Goal: Information Seeking & Learning: Learn about a topic

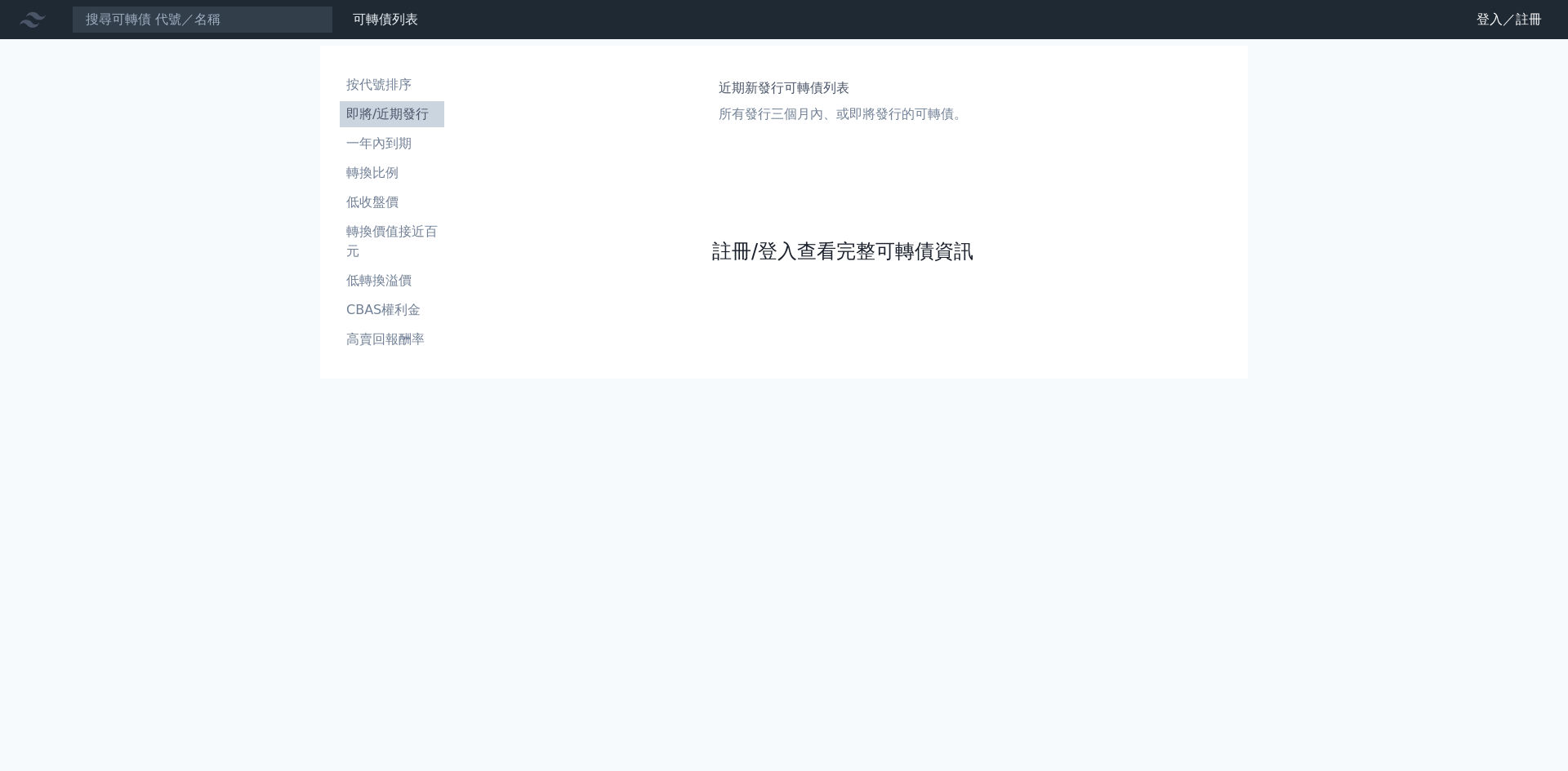
click at [818, 258] on link "註冊/登入查看完整可轉債資訊" at bounding box center [843, 252] width 261 height 26
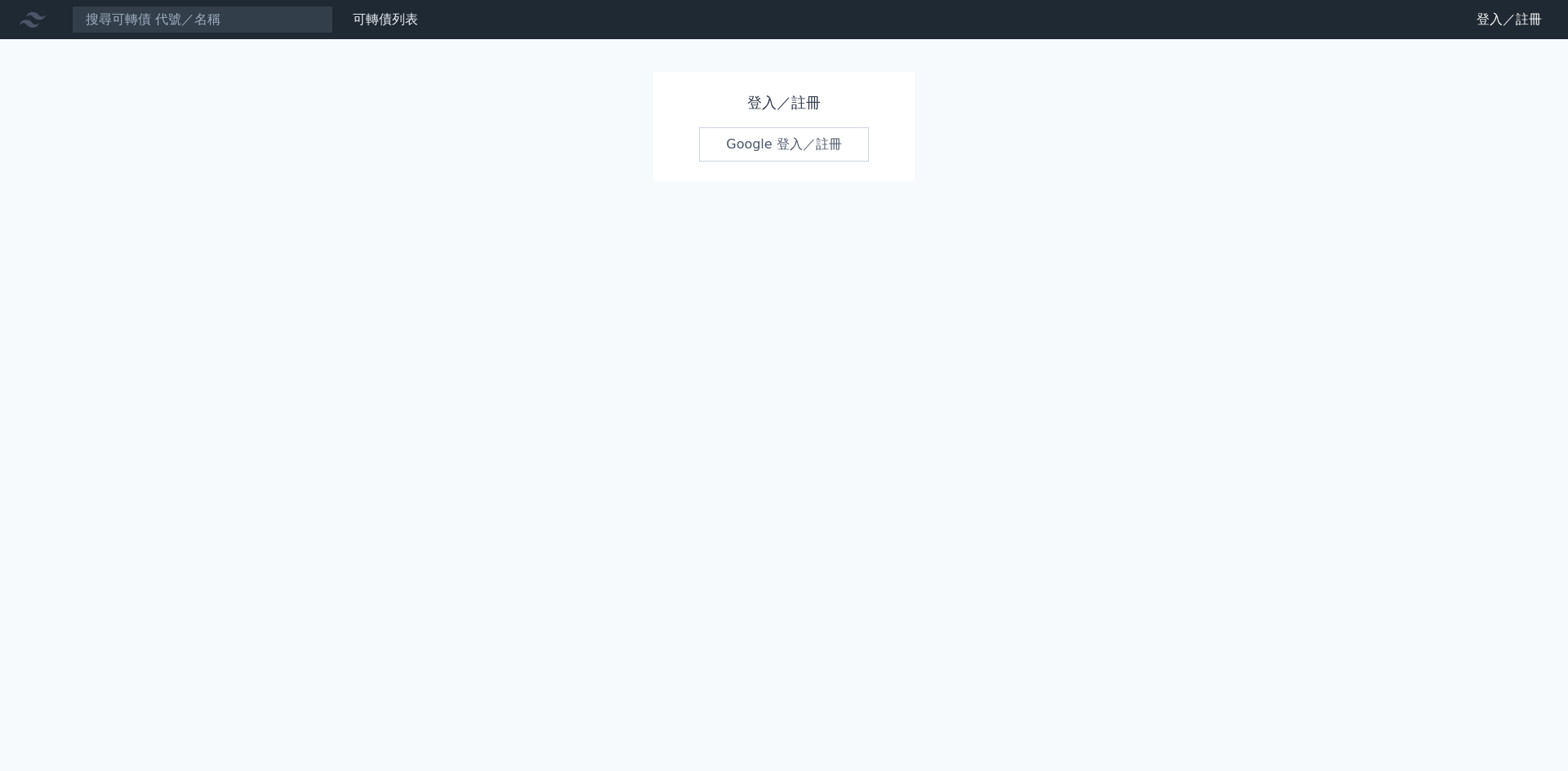
click at [771, 150] on link "Google 登入／註冊" at bounding box center [784, 144] width 170 height 34
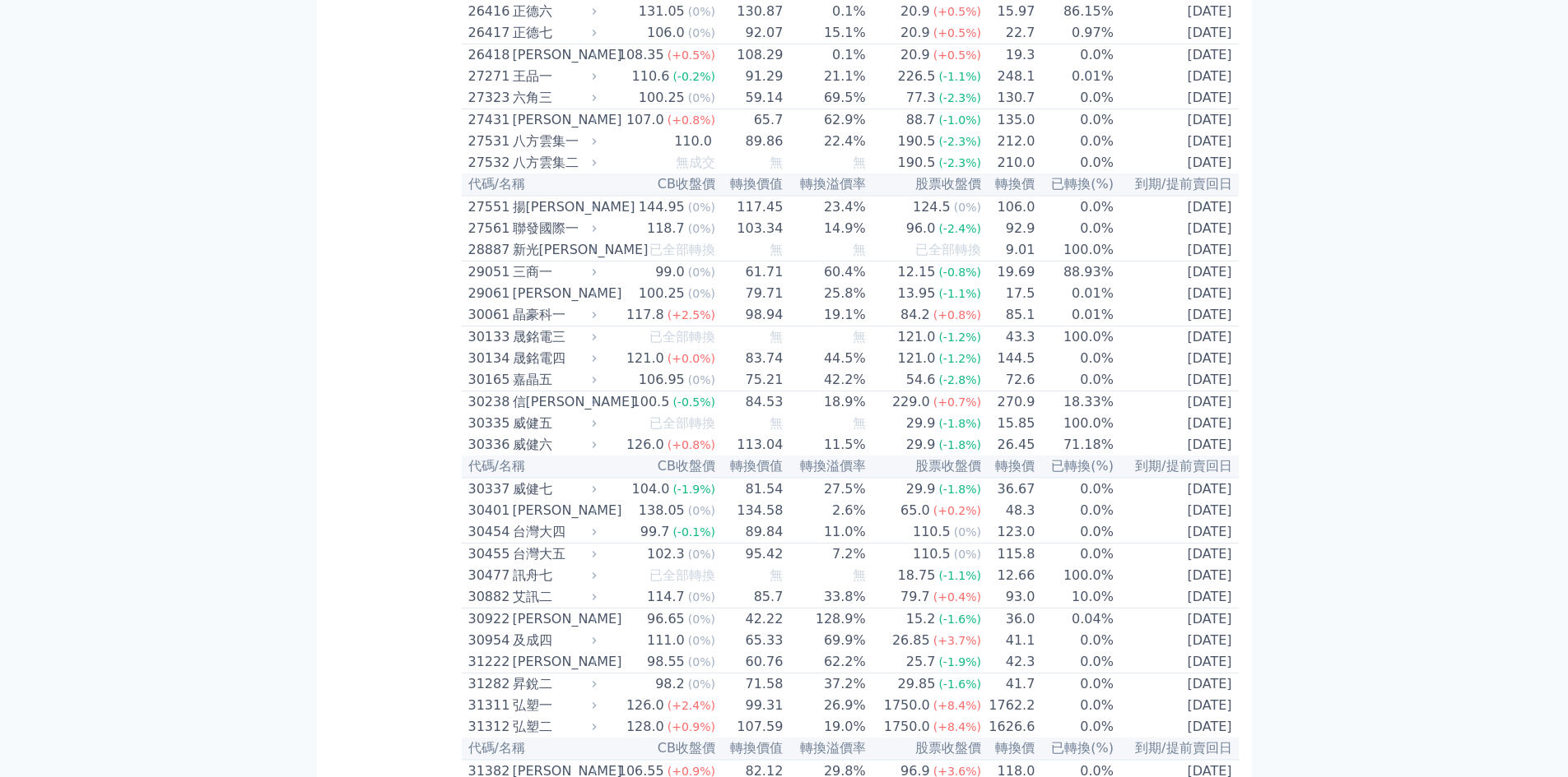
scroll to position [1974, 0]
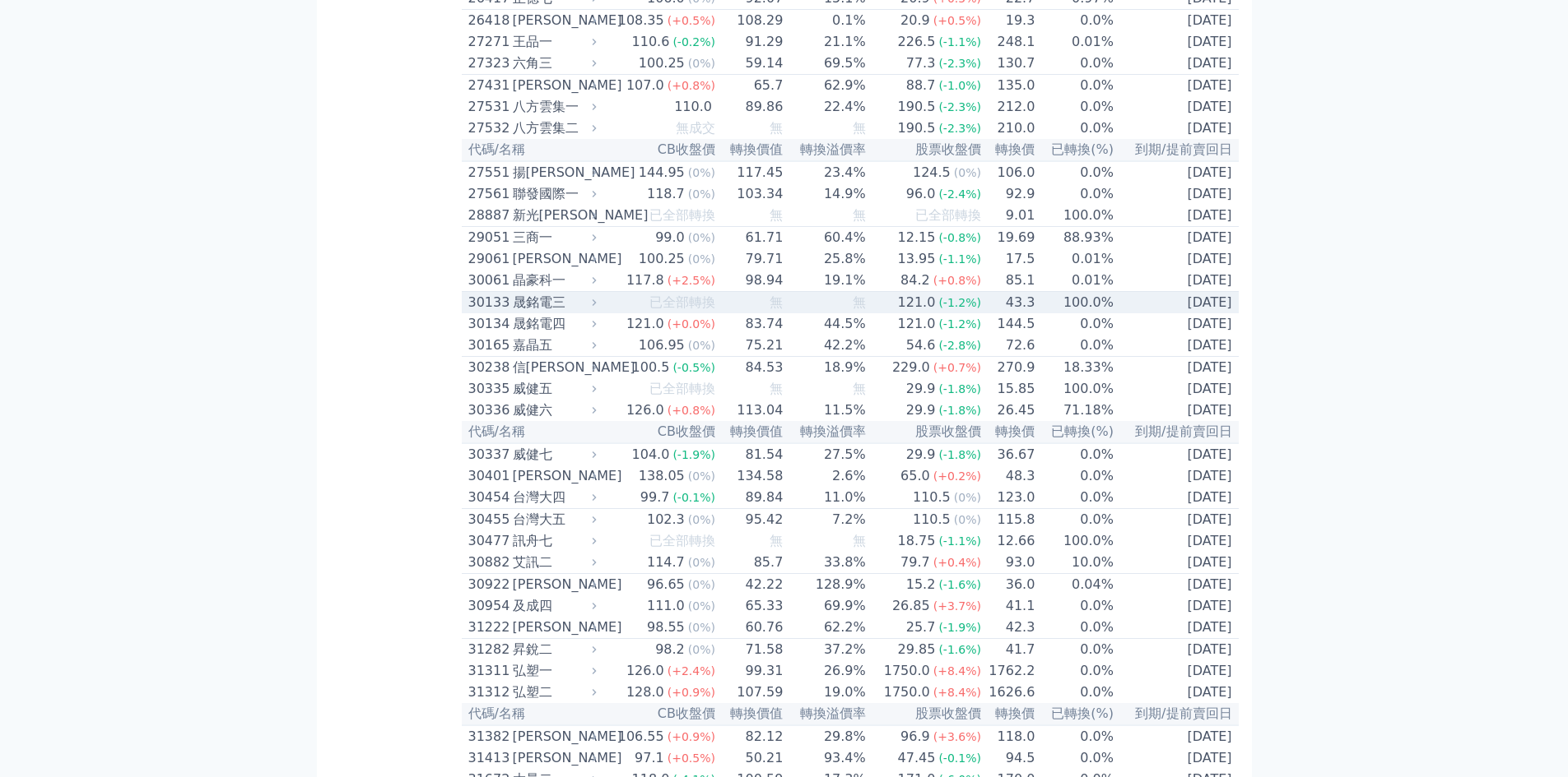
click at [485, 312] on div "30133" at bounding box center [488, 303] width 41 height 20
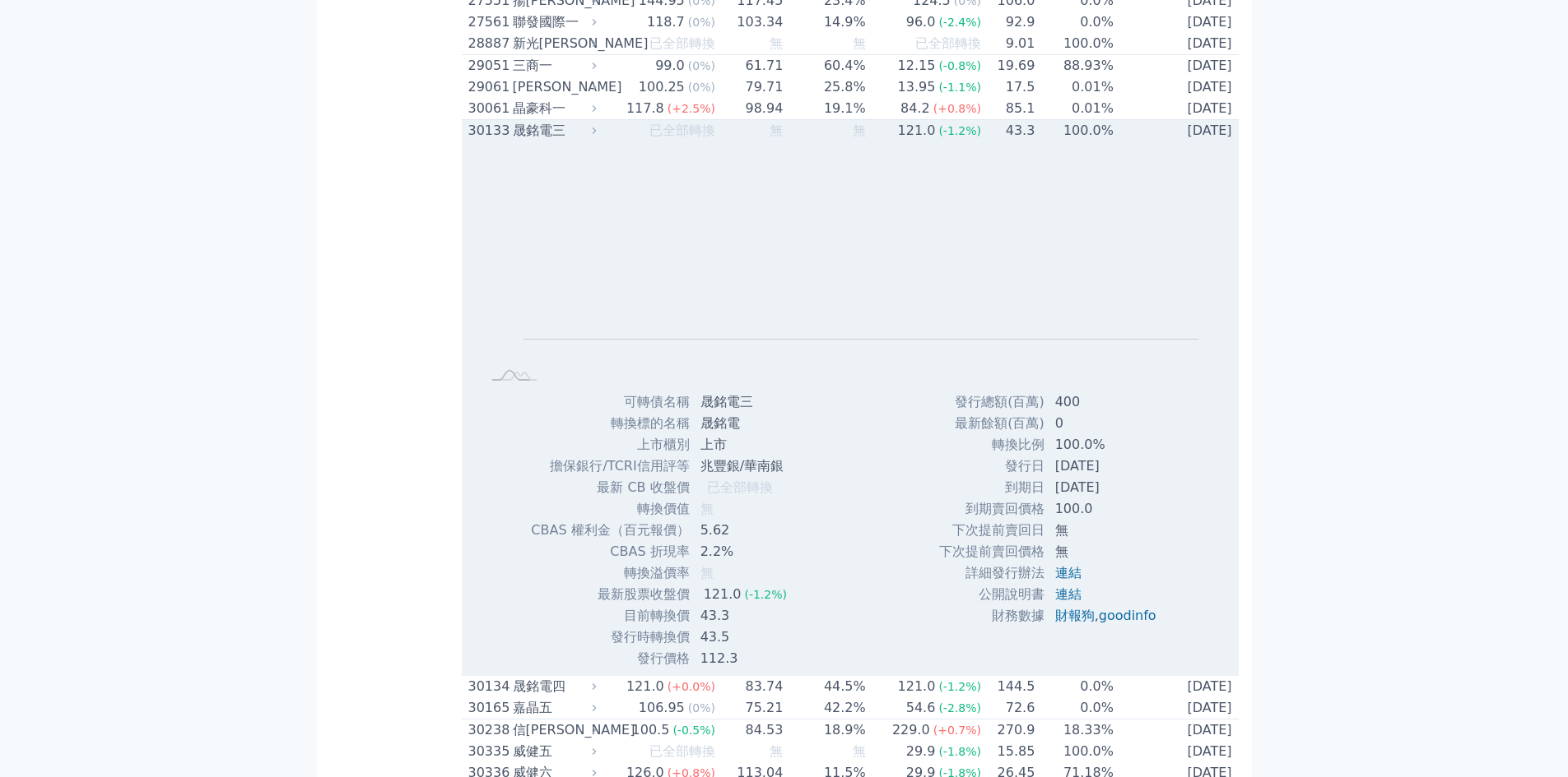
scroll to position [2194, 0]
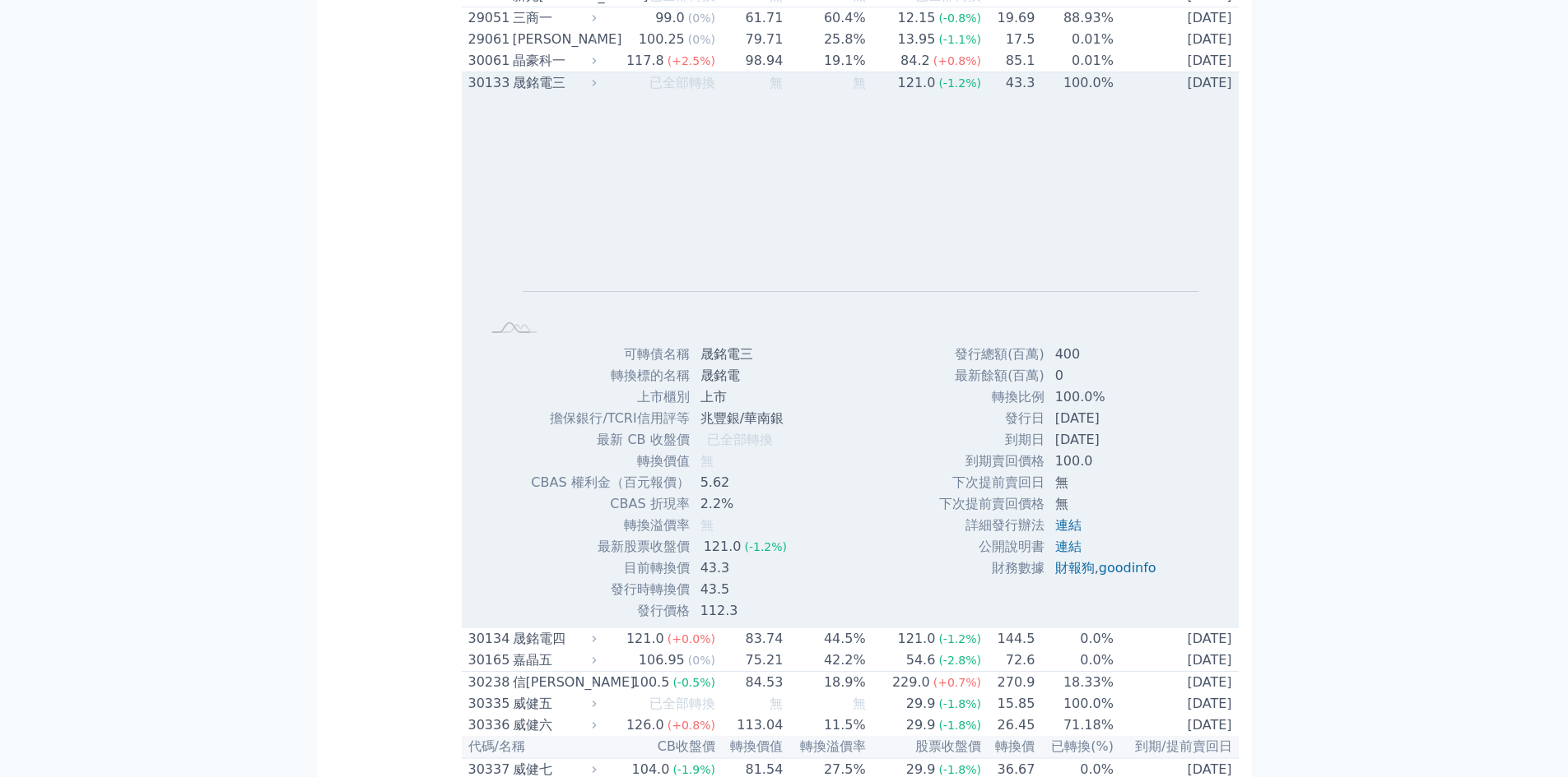
click at [485, 93] on div "30133" at bounding box center [488, 83] width 41 height 20
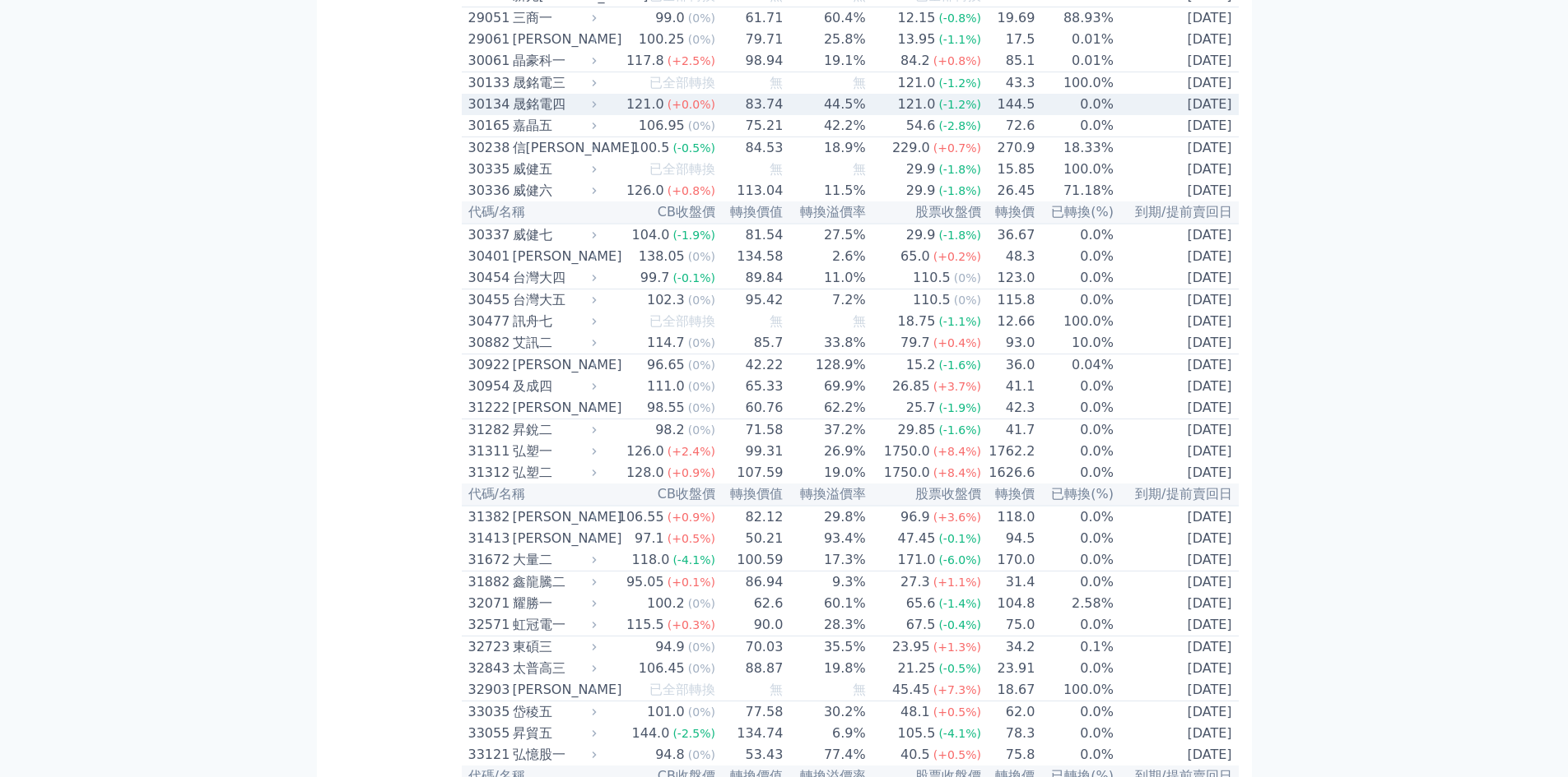
click at [488, 114] on div "30134" at bounding box center [488, 104] width 41 height 20
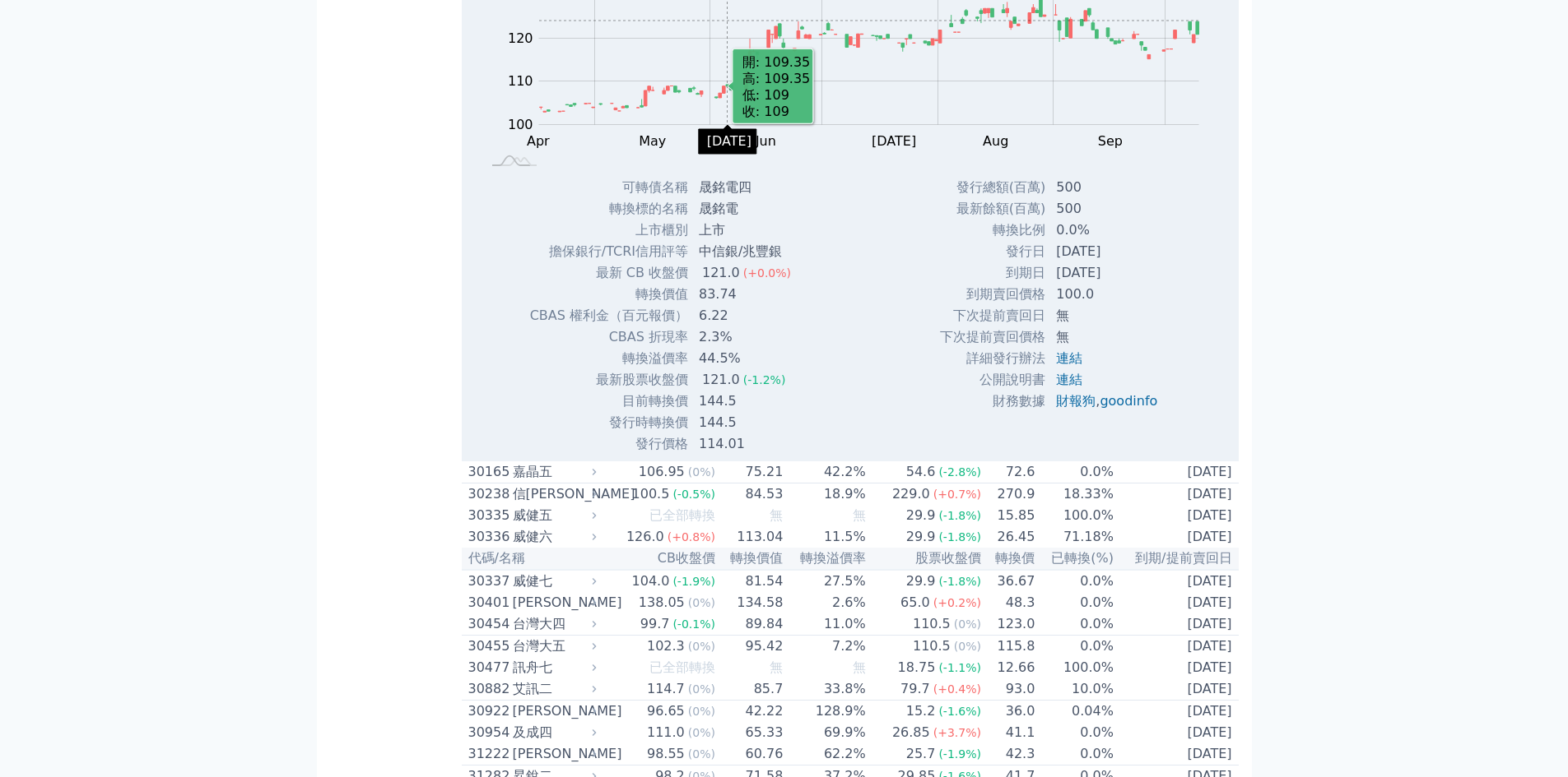
scroll to position [2413, 0]
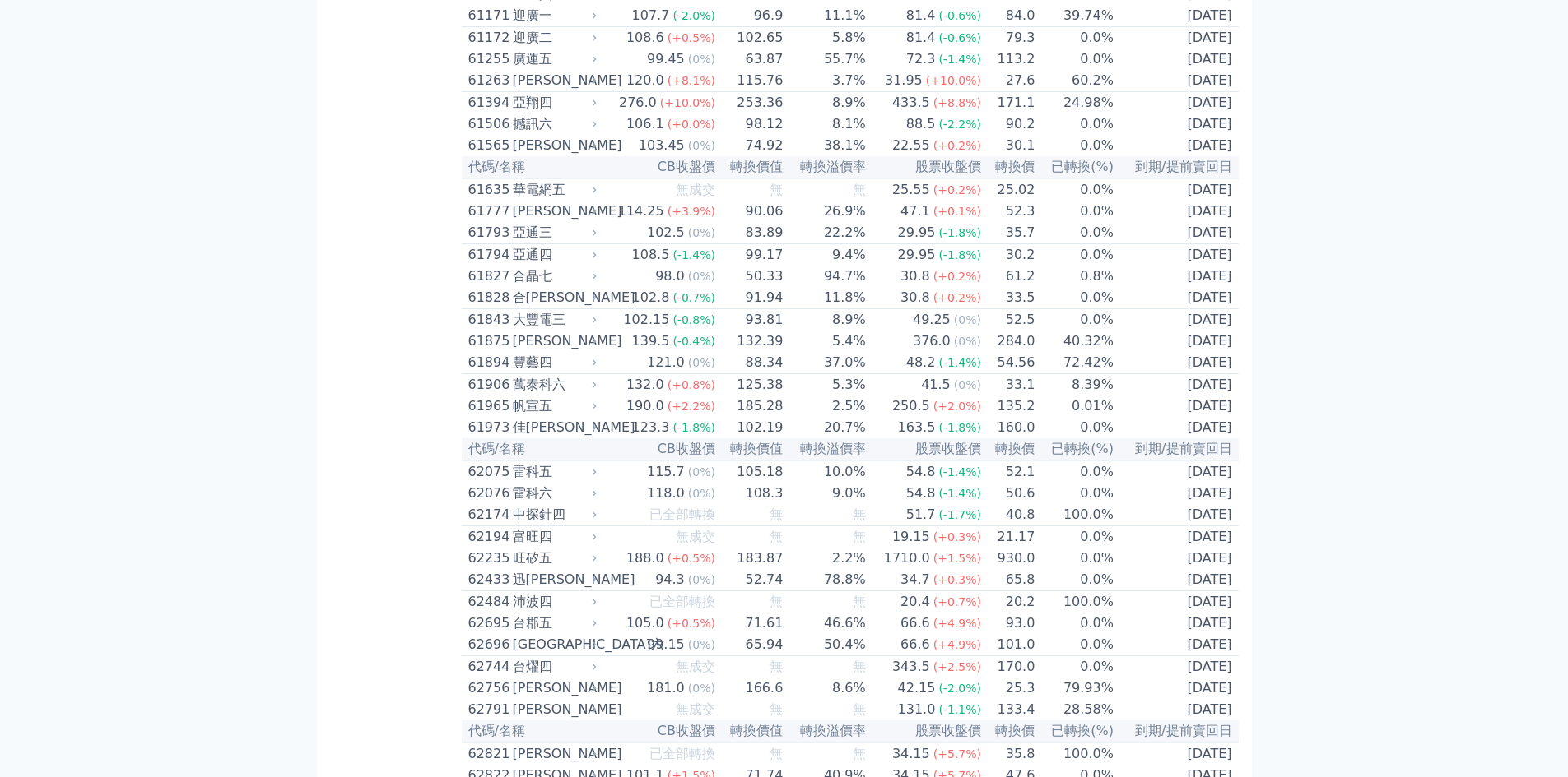
scroll to position [5923, 0]
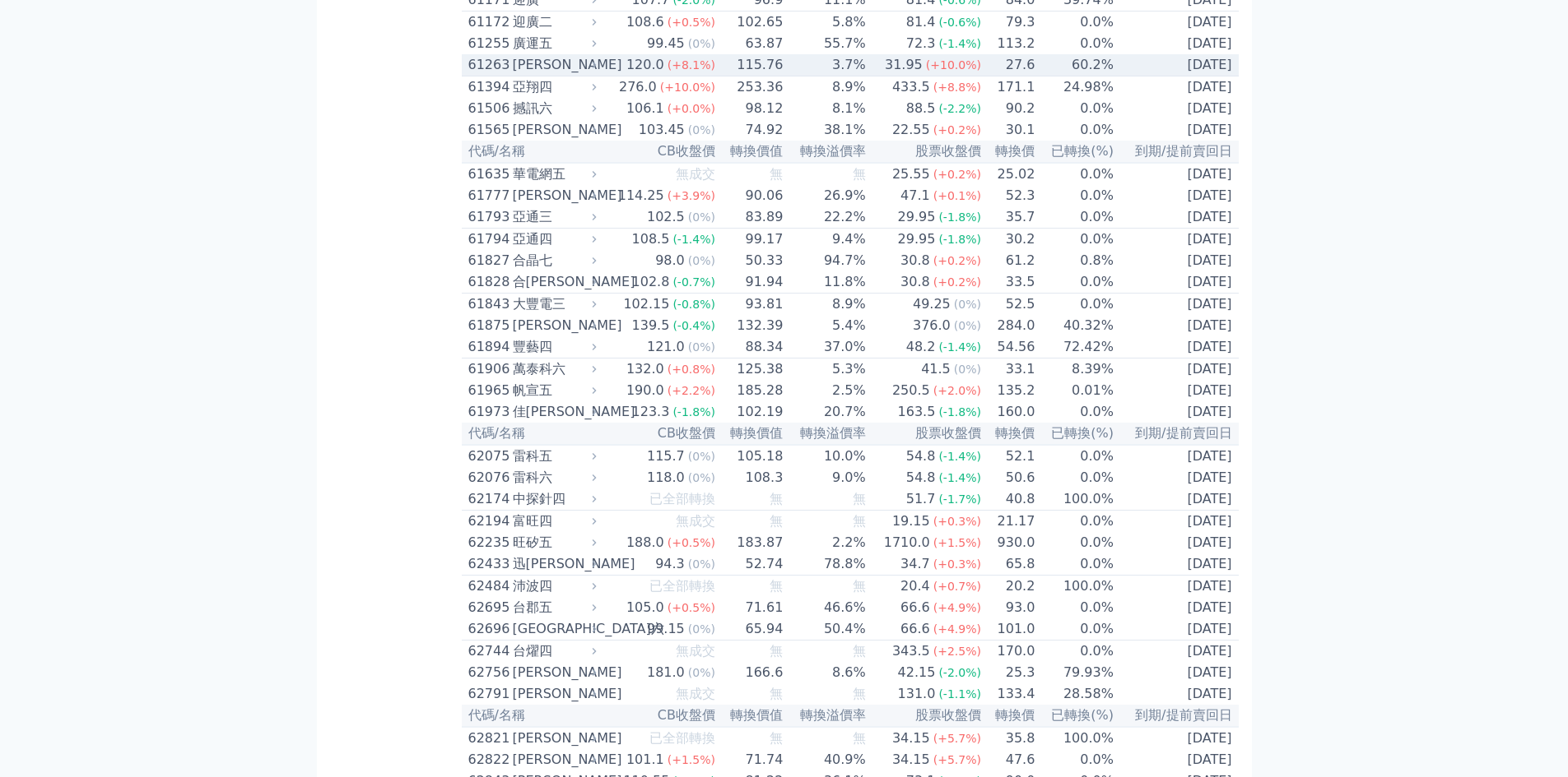
click at [492, 75] on div "61263" at bounding box center [488, 65] width 41 height 20
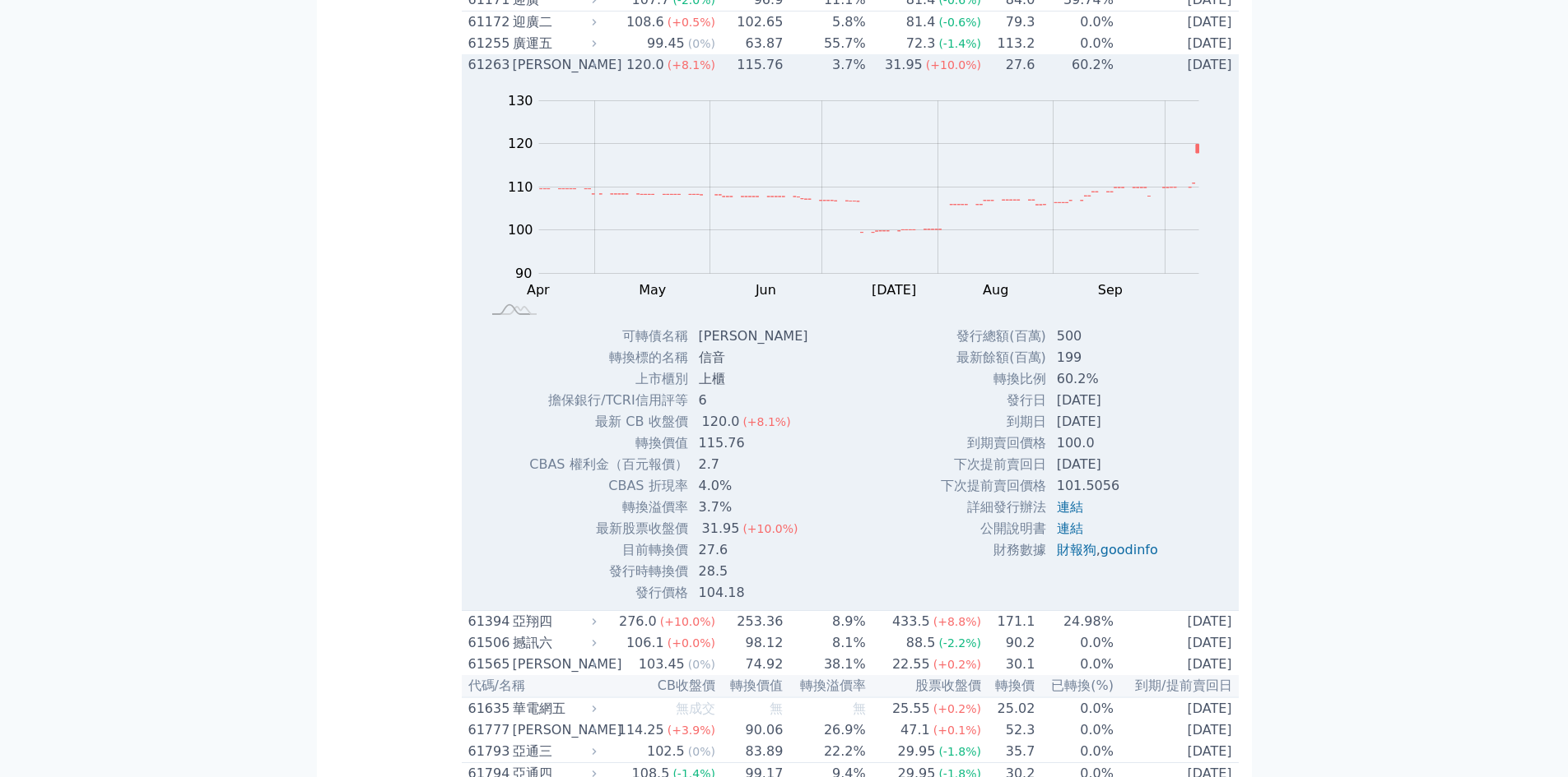
click at [488, 75] on div "61263" at bounding box center [488, 65] width 41 height 20
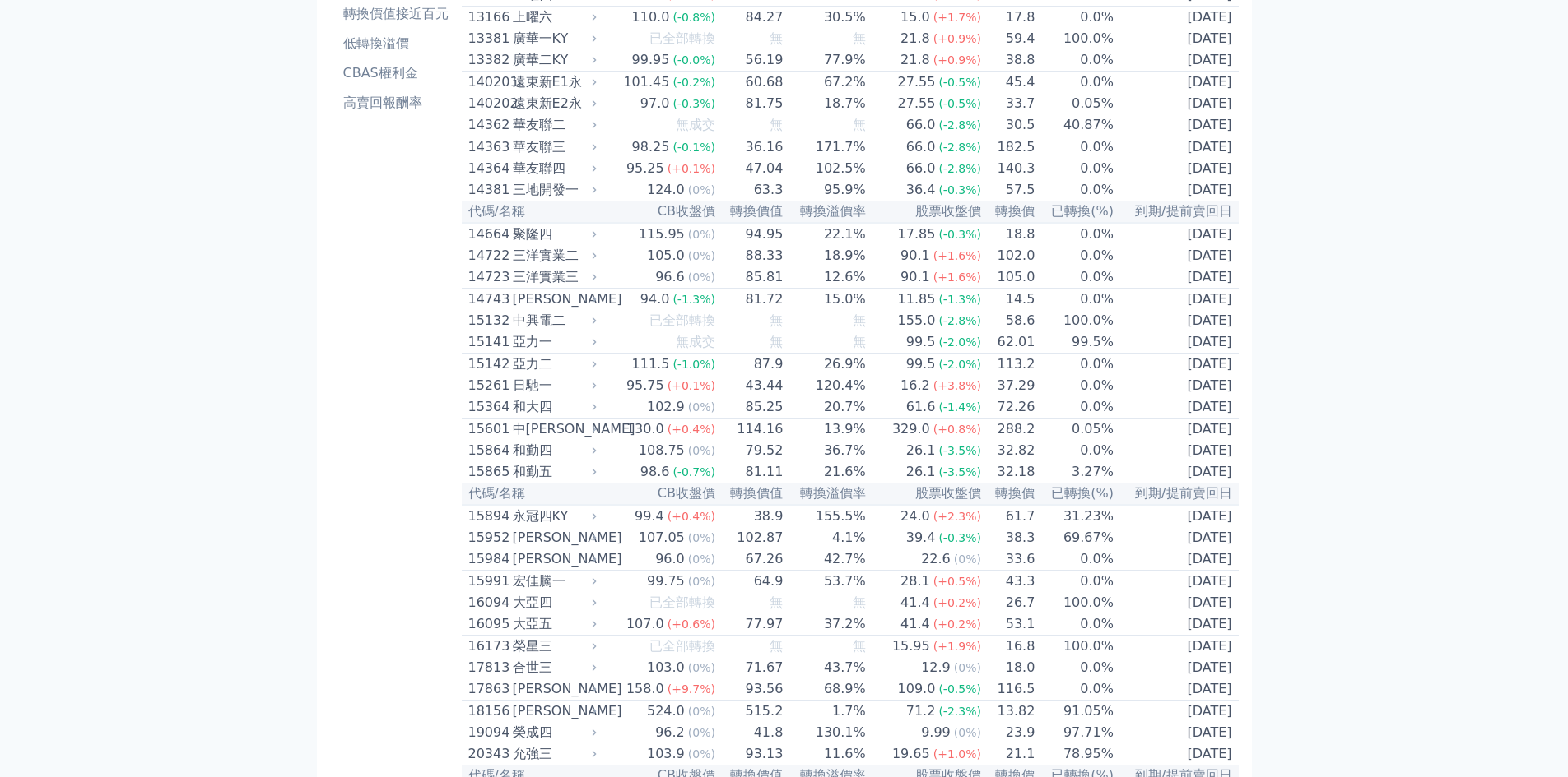
scroll to position [0, 0]
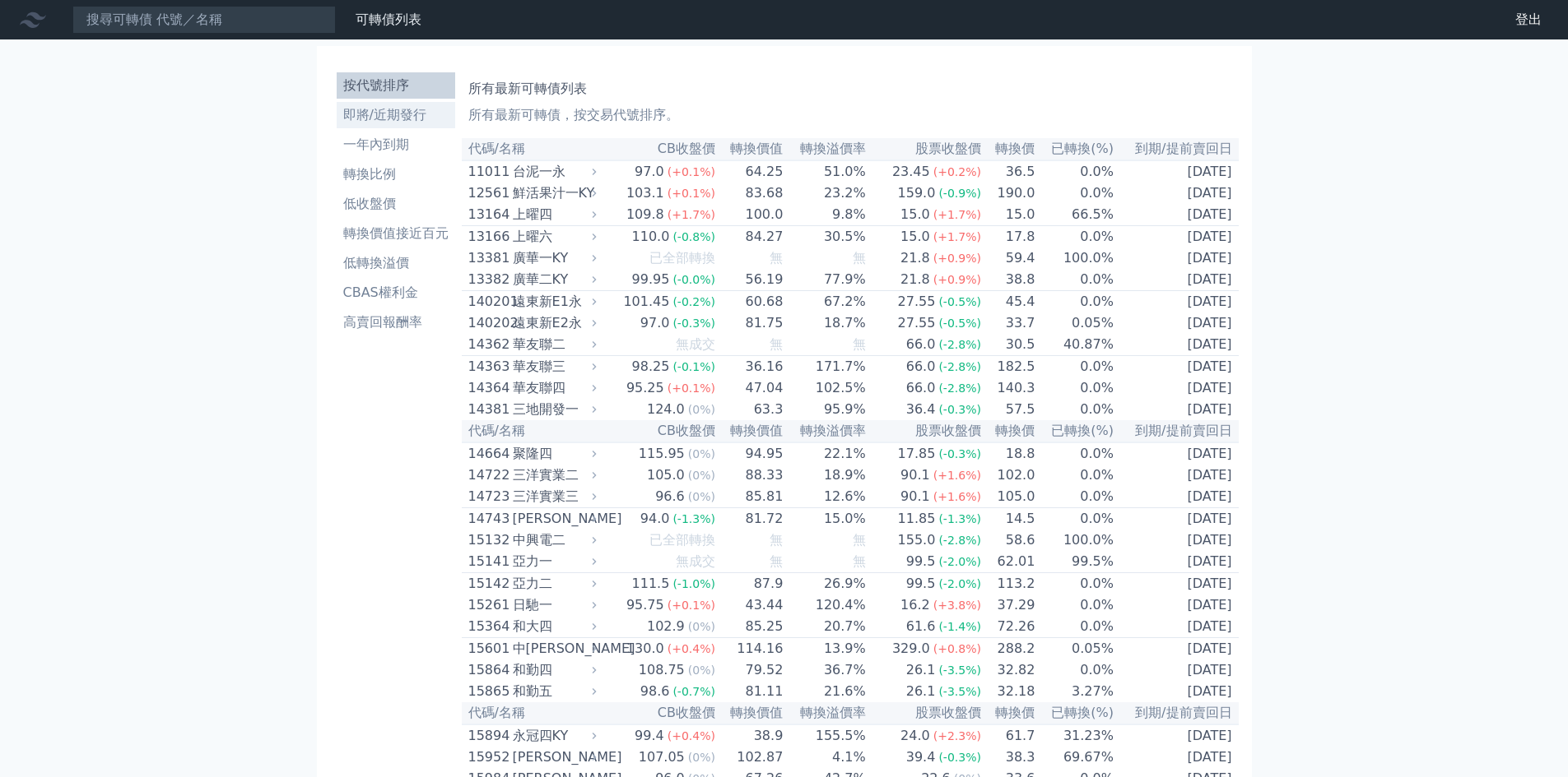
click at [407, 114] on li "即將/近期發行" at bounding box center [395, 115] width 118 height 20
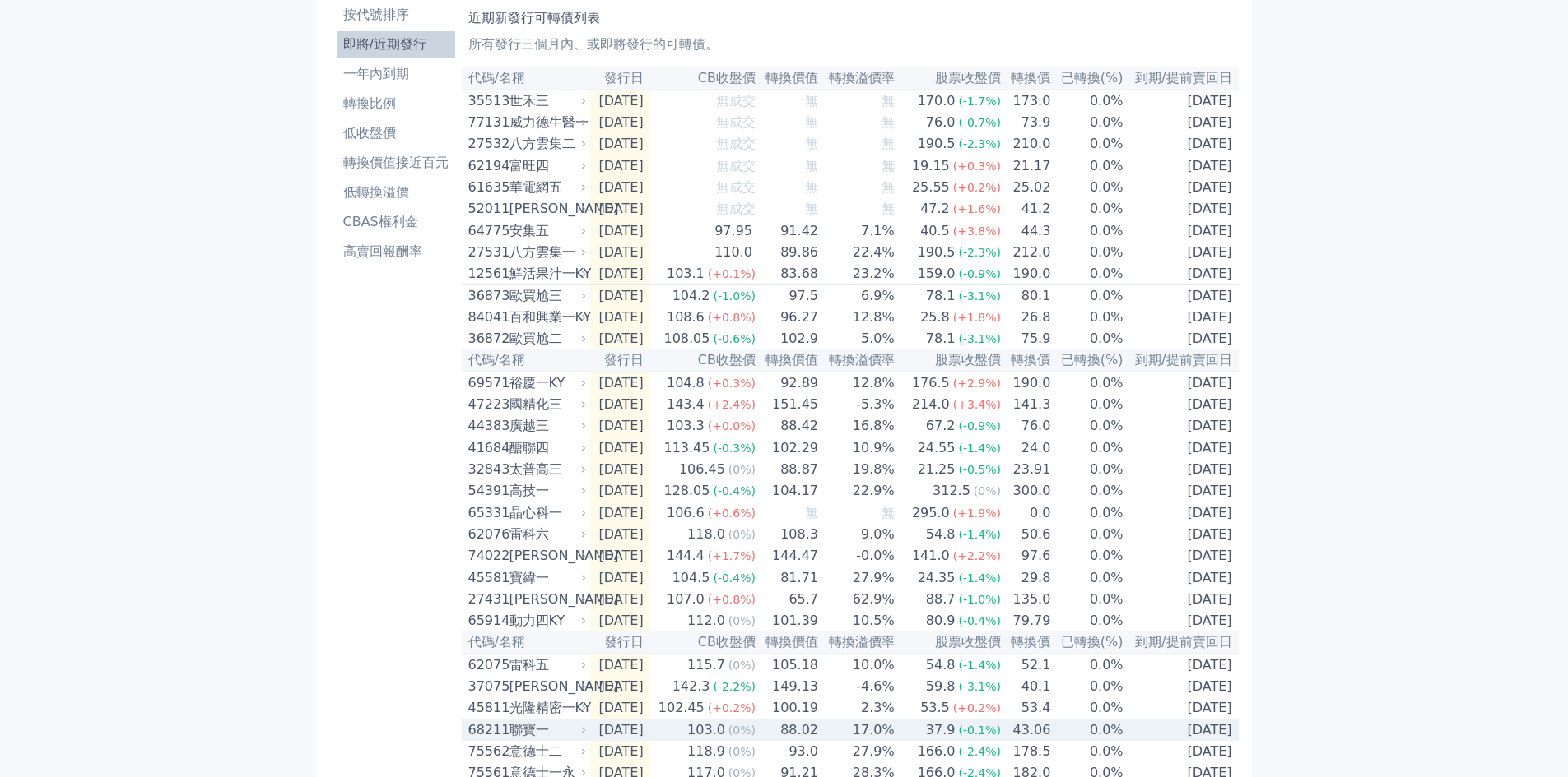
scroll to position [23, 0]
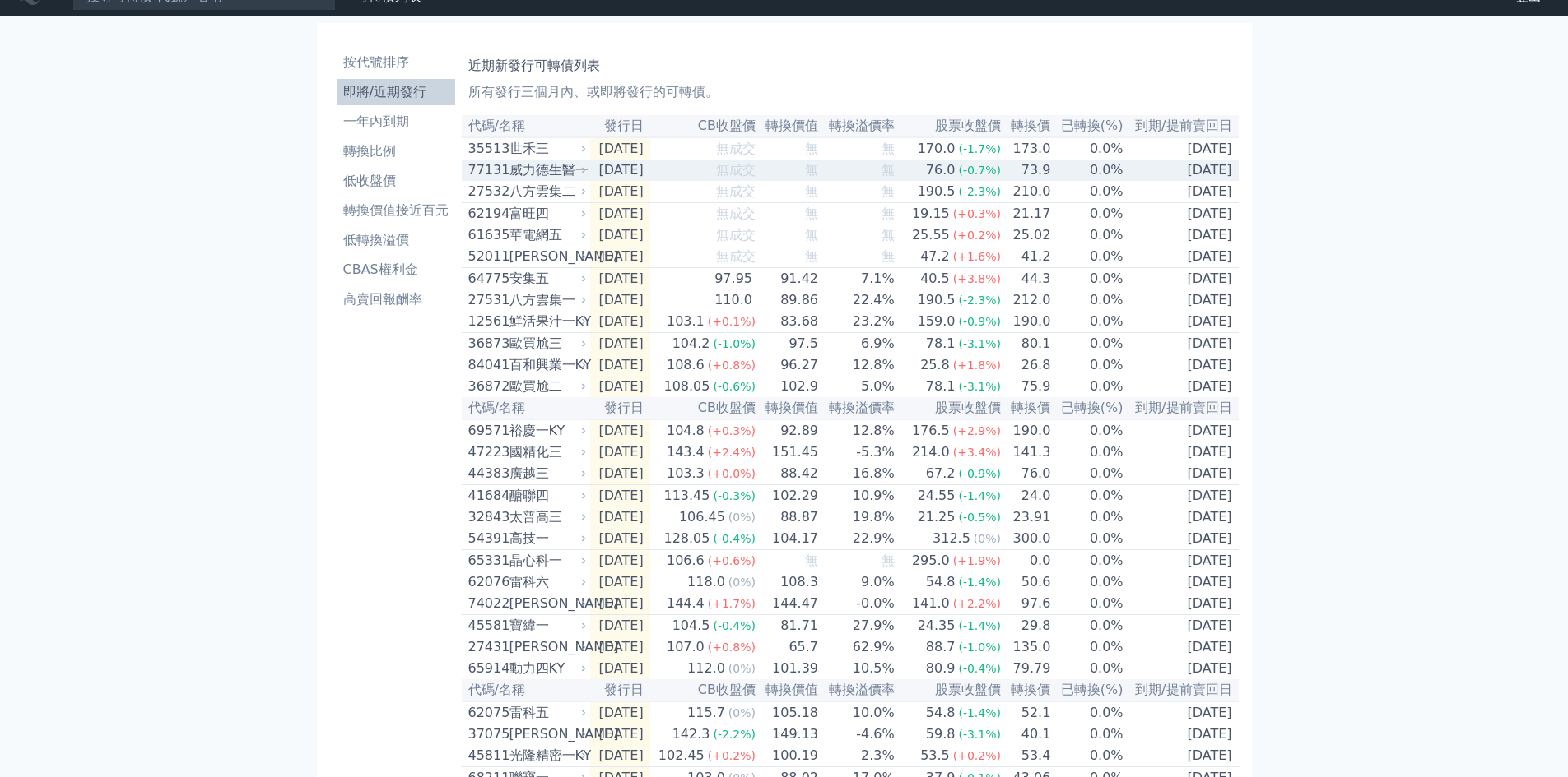
click at [506, 178] on div "77131 威力德生醫一" at bounding box center [523, 170] width 111 height 20
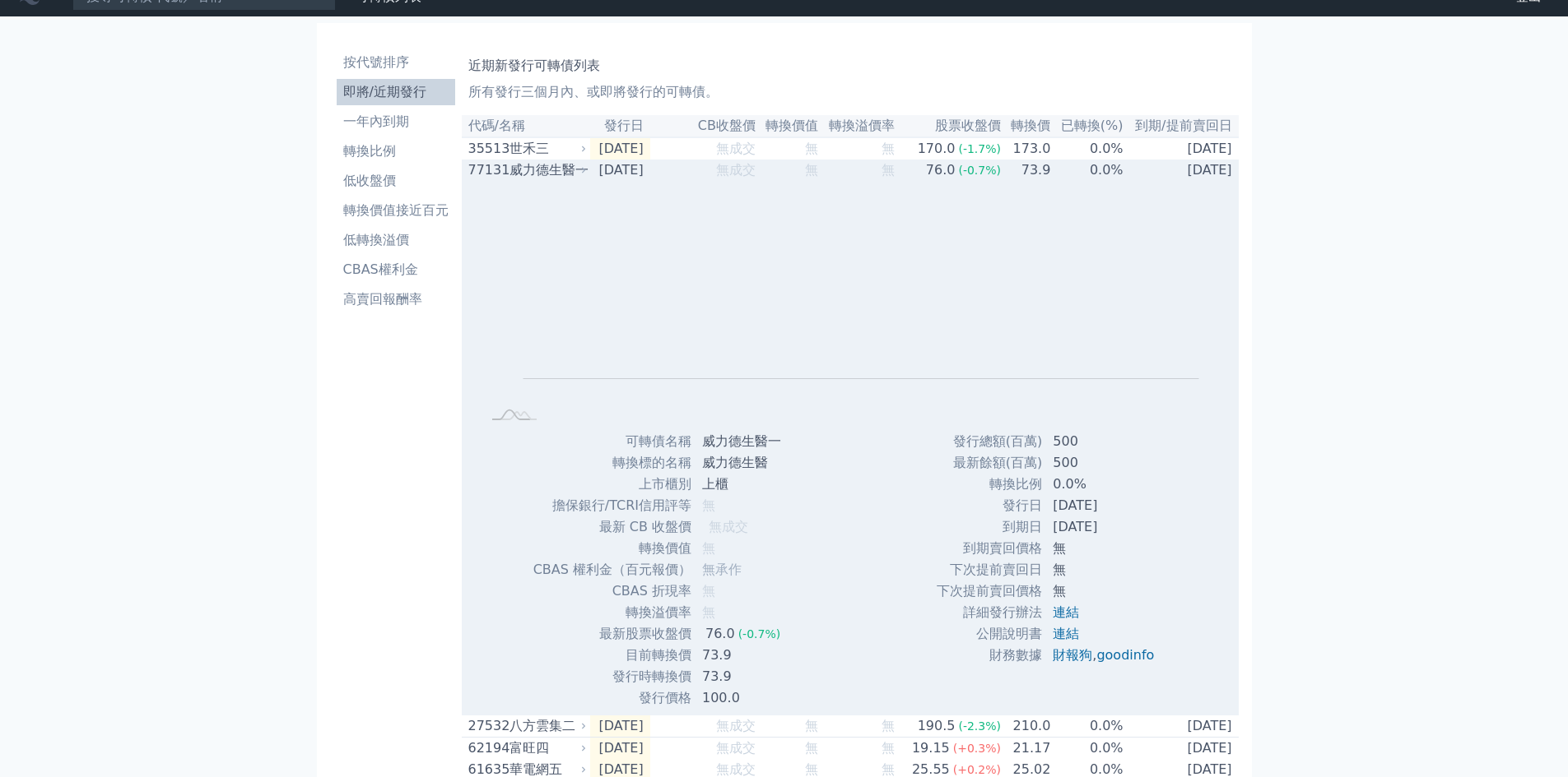
click at [509, 174] on div "威力德生醫一" at bounding box center [547, 170] width 74 height 20
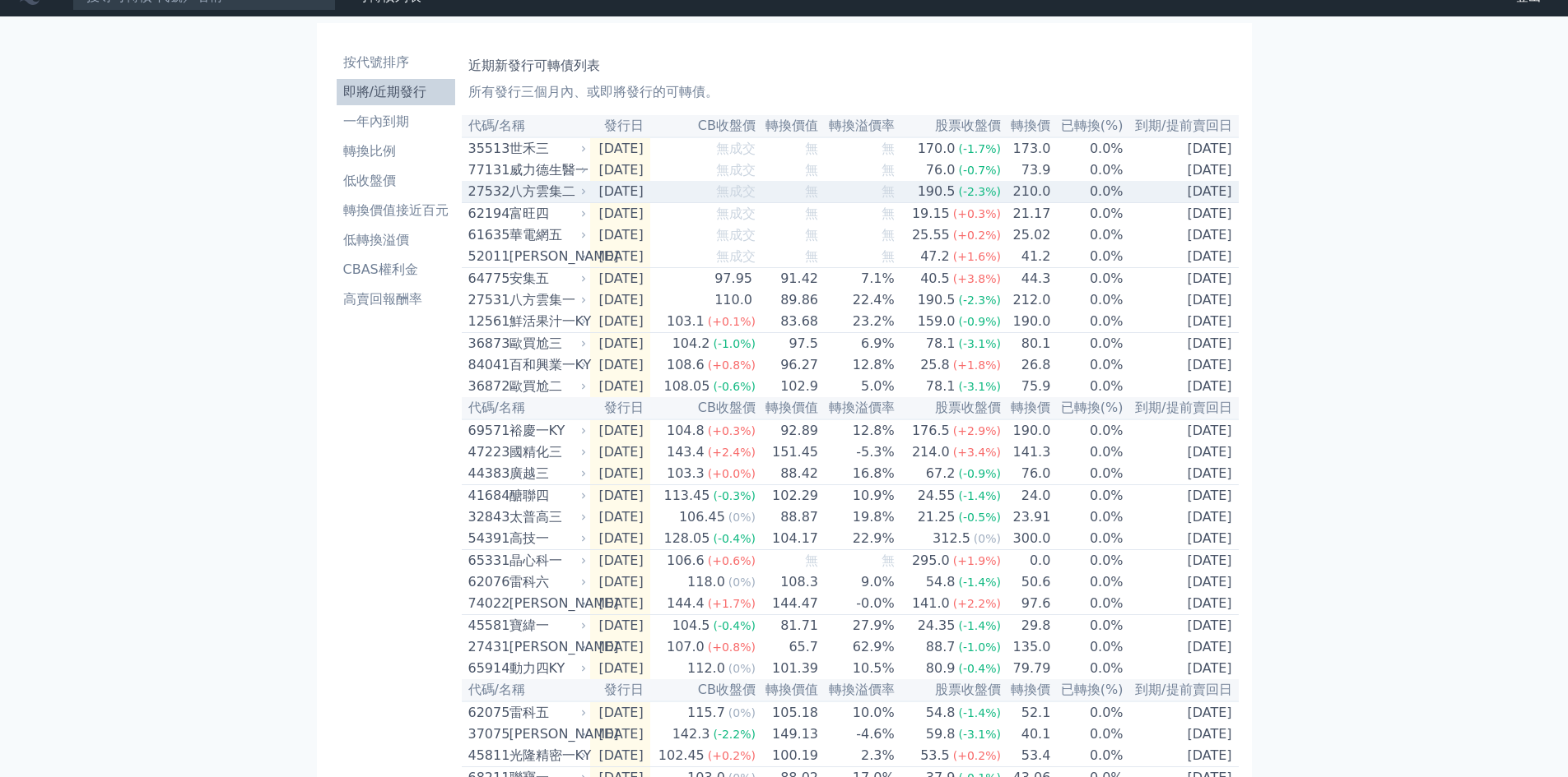
click at [490, 202] on div "27532" at bounding box center [486, 192] width 37 height 20
